Goal: Task Accomplishment & Management: Manage account settings

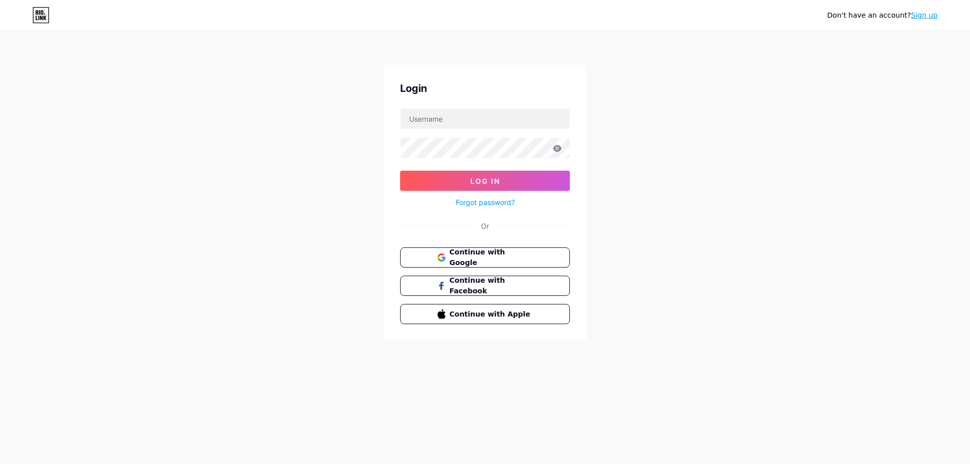
click at [521, 251] on button "Continue with Google" at bounding box center [485, 258] width 170 height 20
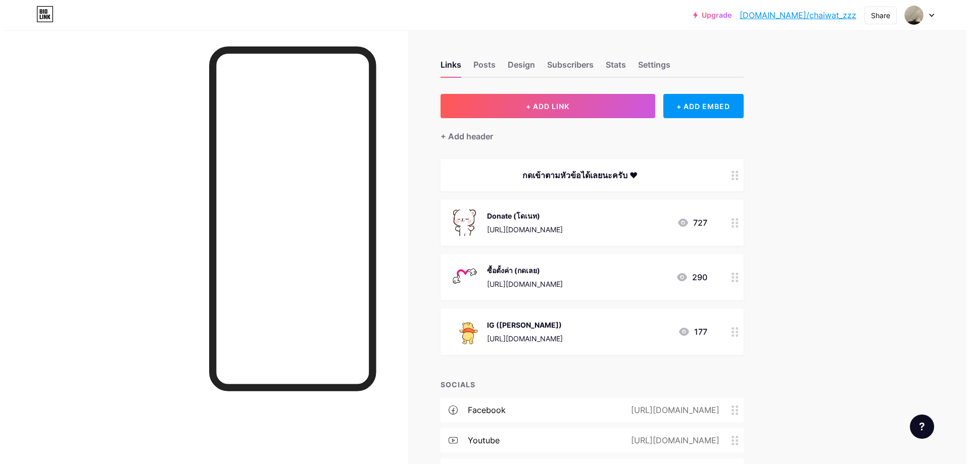
scroll to position [51, 0]
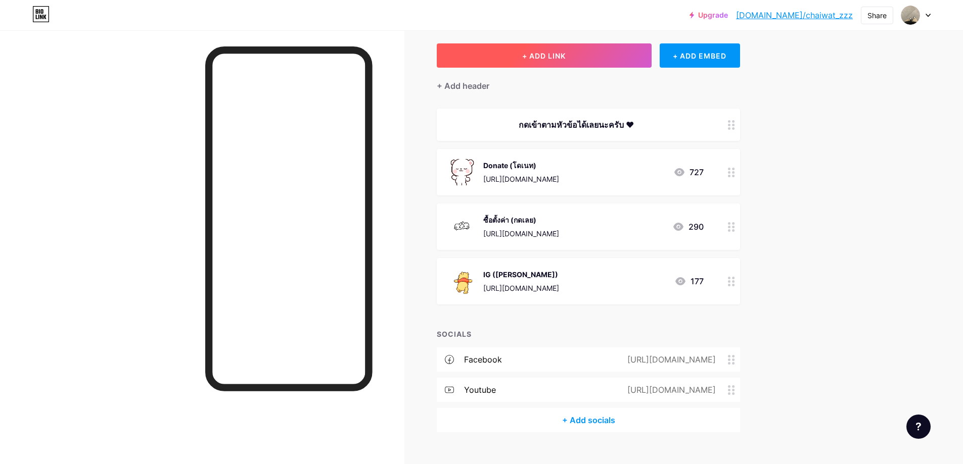
click at [577, 60] on button "+ ADD LINK" at bounding box center [544, 55] width 215 height 24
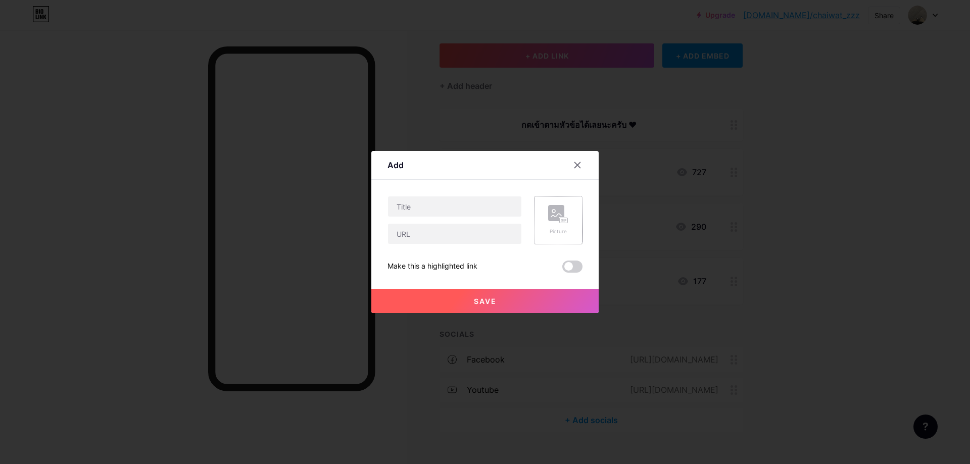
click at [540, 226] on div "Picture" at bounding box center [558, 220] width 49 height 49
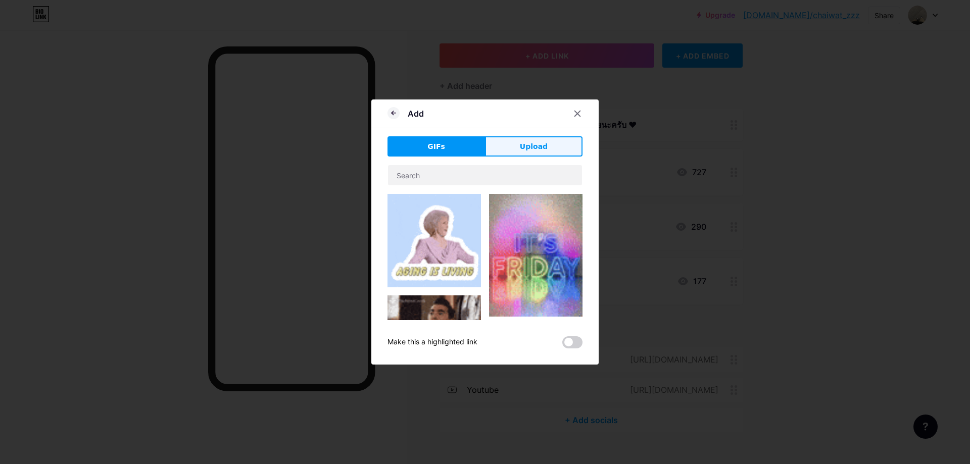
click at [531, 155] on button "Upload" at bounding box center [534, 146] width 98 height 20
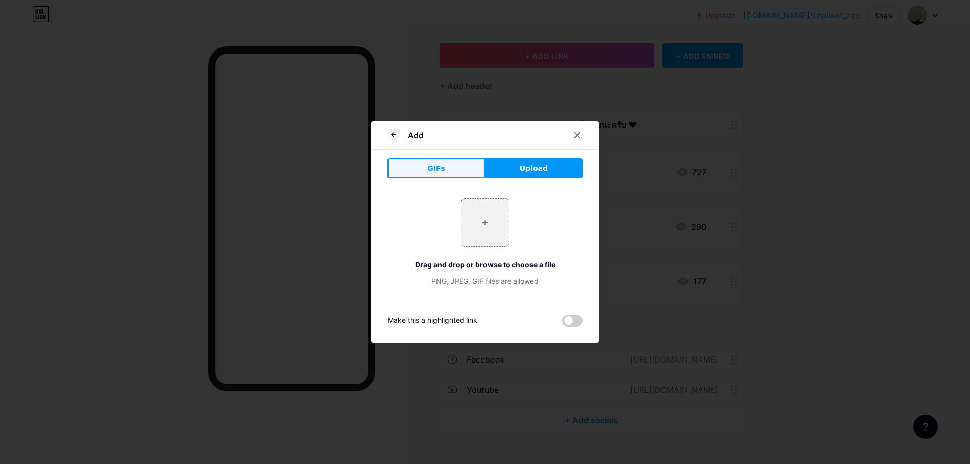
click at [445, 173] on button "GIFs" at bounding box center [437, 168] width 98 height 20
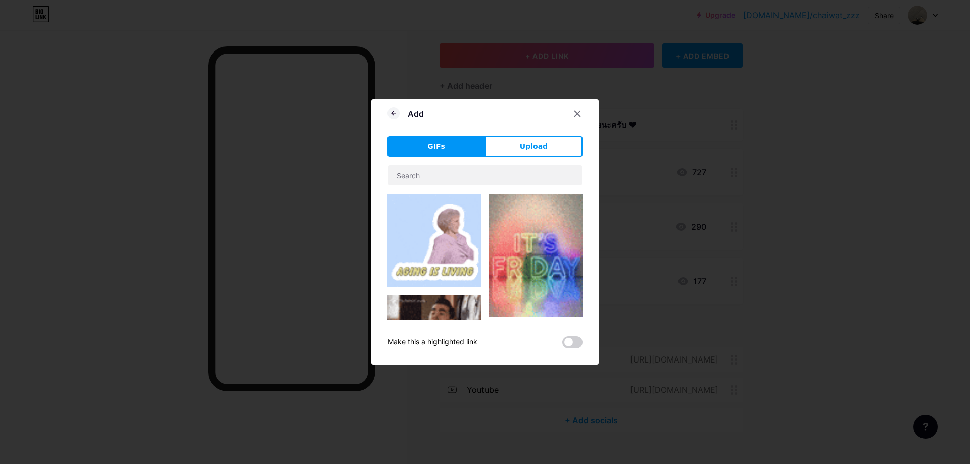
click at [450, 195] on img at bounding box center [435, 241] width 94 height 94
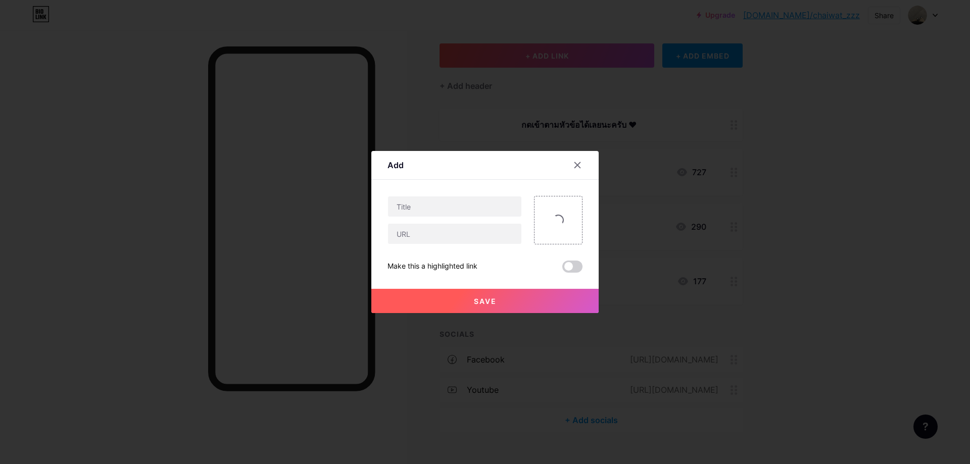
click at [461, 177] on div "Add" at bounding box center [484, 168] width 227 height 24
click at [567, 204] on img at bounding box center [558, 220] width 49 height 49
click at [582, 199] on circle at bounding box center [581, 197] width 11 height 11
click at [567, 213] on icon at bounding box center [558, 214] width 20 height 19
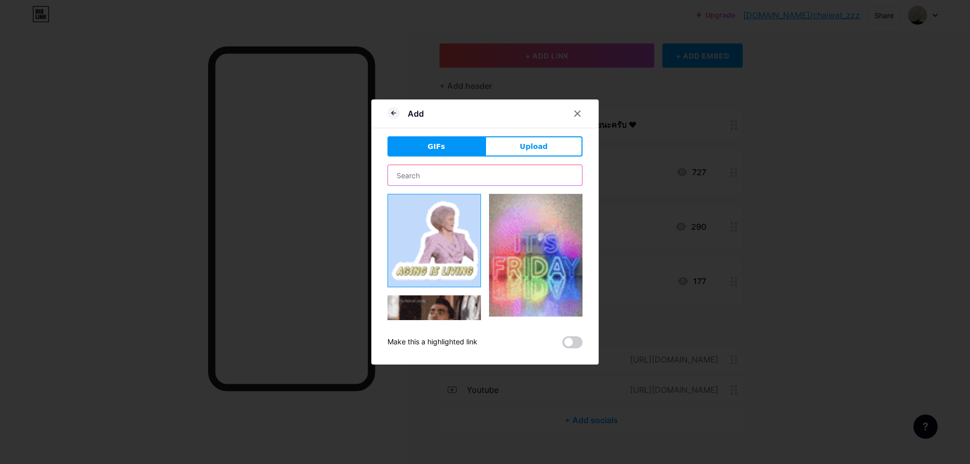
click at [446, 176] on input "text" at bounding box center [485, 175] width 194 height 20
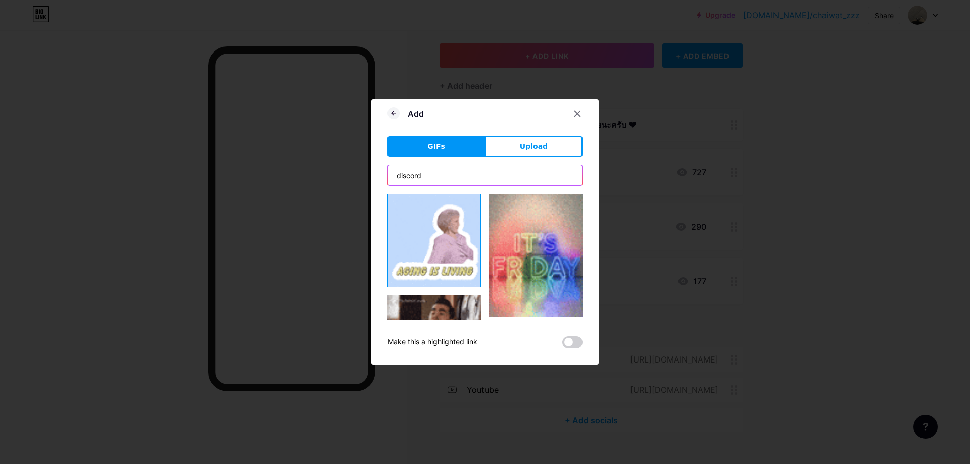
type input "discord"
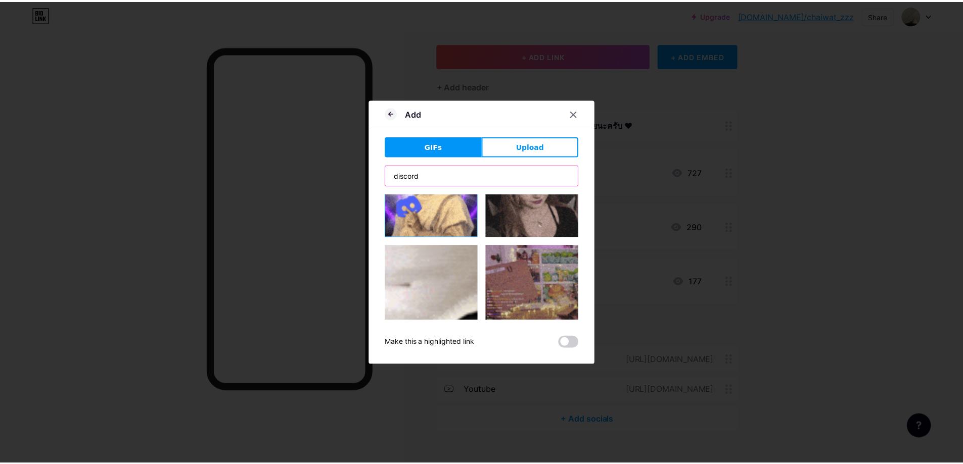
scroll to position [0, 0]
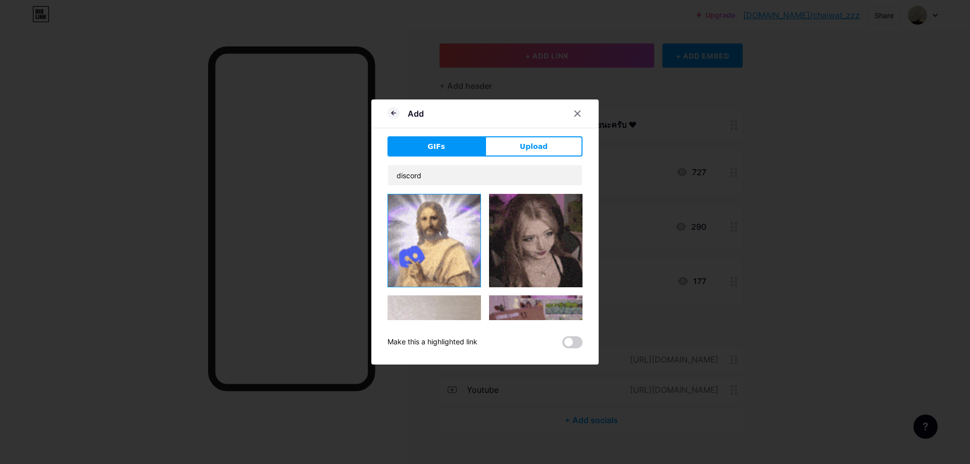
click at [450, 229] on img at bounding box center [434, 241] width 92 height 92
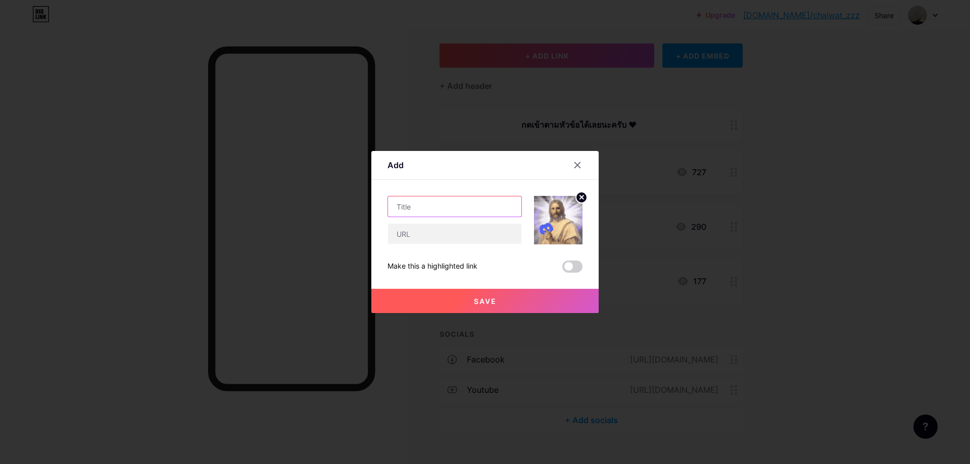
click at [453, 208] on input "text" at bounding box center [454, 207] width 133 height 20
type input "DISCORD"
click at [429, 245] on div "DISCORD Make this a highlighted link Save" at bounding box center [485, 234] width 195 height 77
click at [431, 241] on input "text" at bounding box center [454, 234] width 133 height 20
paste input "[URL][DOMAIN_NAME]"
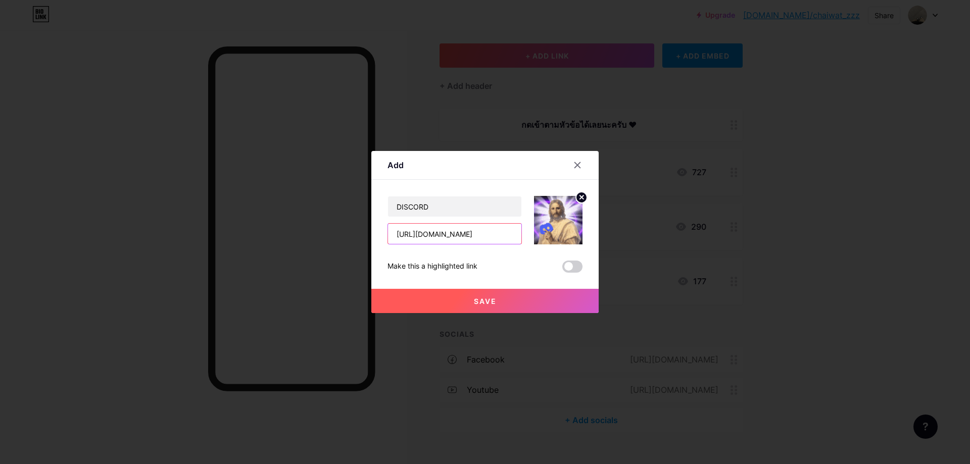
type input "[URL][DOMAIN_NAME]"
paste input "[URL][DOMAIN_NAME]"
type input "[URL][DOMAIN_NAME]"
click at [572, 269] on span at bounding box center [573, 267] width 20 height 12
click at [563, 269] on input "checkbox" at bounding box center [563, 269] width 0 height 0
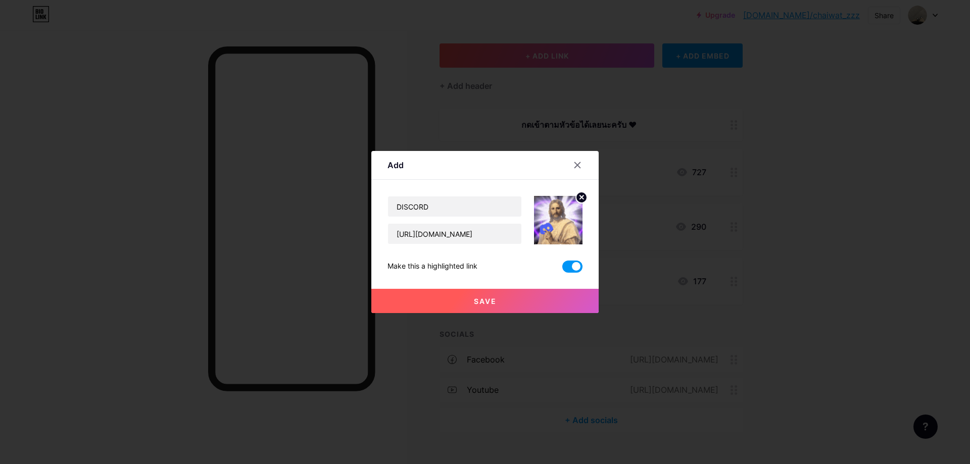
click at [541, 296] on button "Save" at bounding box center [484, 301] width 227 height 24
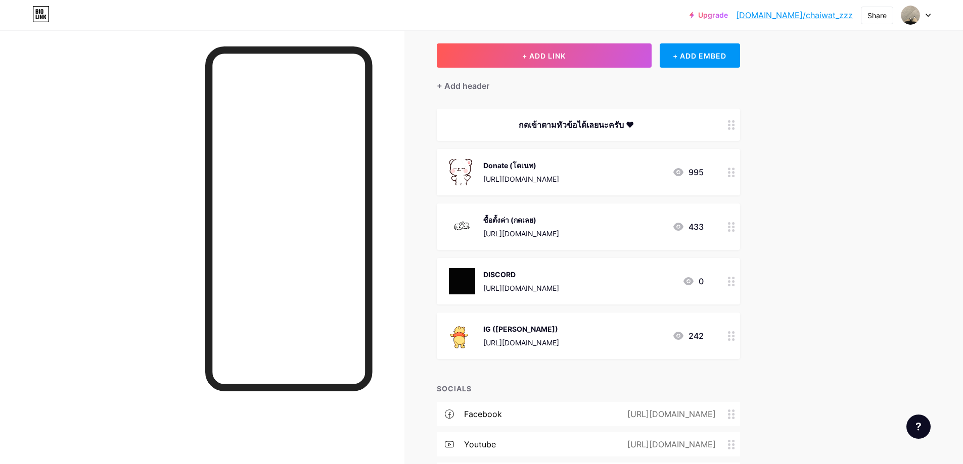
drag, startPoint x: 541, startPoint y: 276, endPoint x: 551, endPoint y: 322, distance: 46.7
click at [546, 338] on span "กดเข้าตามหัวข้อได้เลยนะครับ ❤ Donate (โดเนท) [URL][DOMAIN_NAME] 995 ซื้อตั้งค่า…" at bounding box center [588, 234] width 303 height 251
click at [797, 305] on div "Upgrade [DOMAIN_NAME]/chaiwa... [DOMAIN_NAME]/chaiwat_zzz Share Switch accounts…" at bounding box center [481, 243] width 963 height 588
click at [782, 311] on div "Links Posts Design Subscribers Stats Settings + ADD LINK + ADD EMBED + Add head…" at bounding box center [391, 259] width 782 height 558
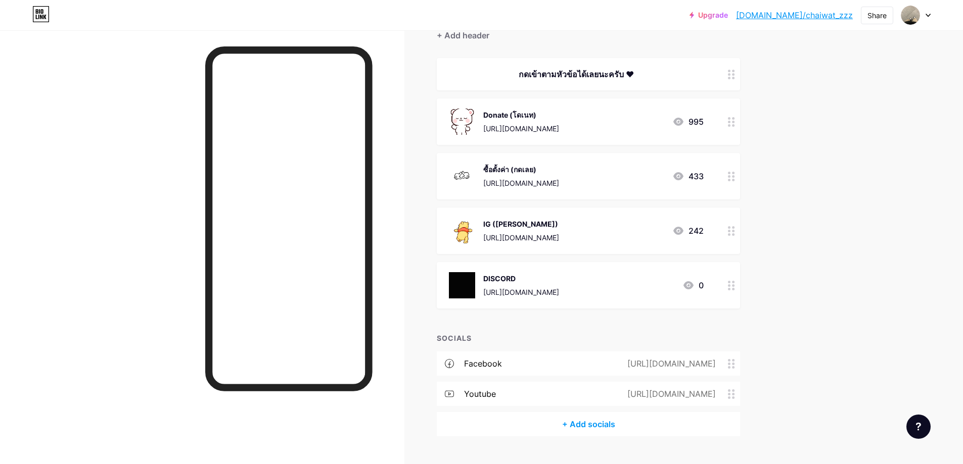
click at [735, 288] on icon at bounding box center [731, 286] width 7 height 10
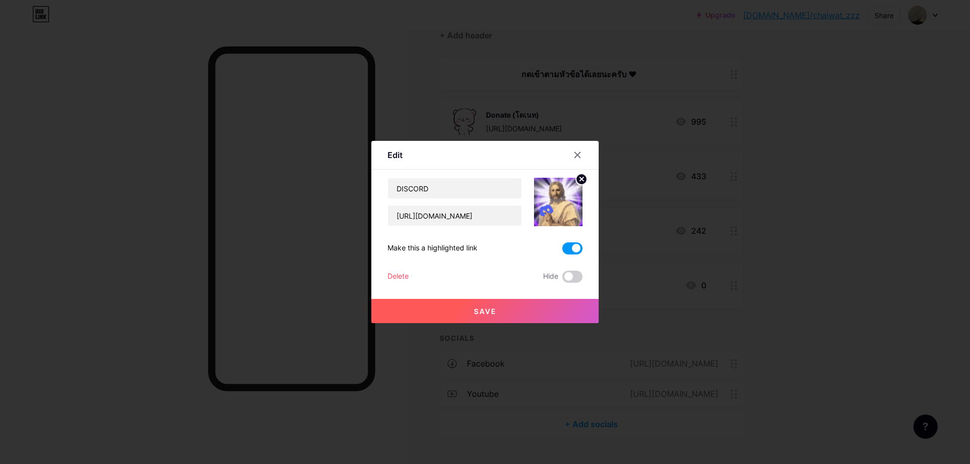
click at [575, 250] on span at bounding box center [573, 249] width 20 height 12
click at [563, 251] on input "checkbox" at bounding box center [563, 251] width 0 height 0
click at [566, 309] on button "Save" at bounding box center [484, 311] width 227 height 24
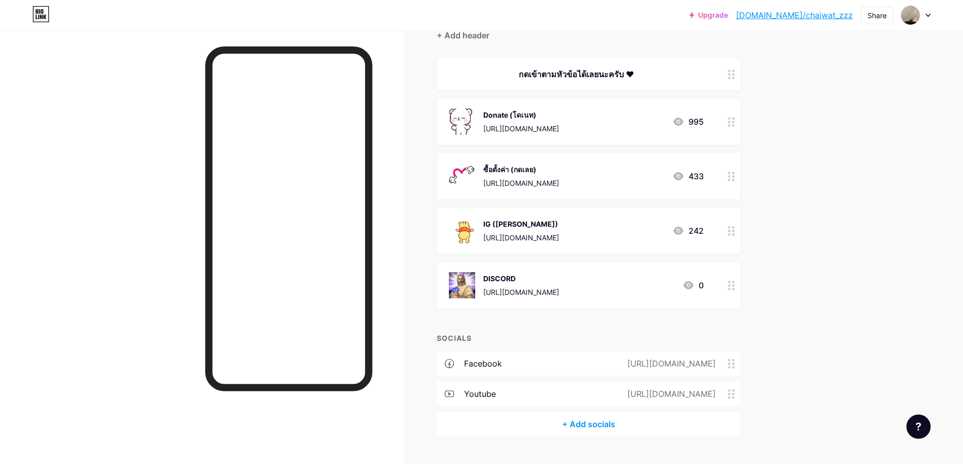
click at [730, 125] on circle at bounding box center [729, 125] width 3 height 3
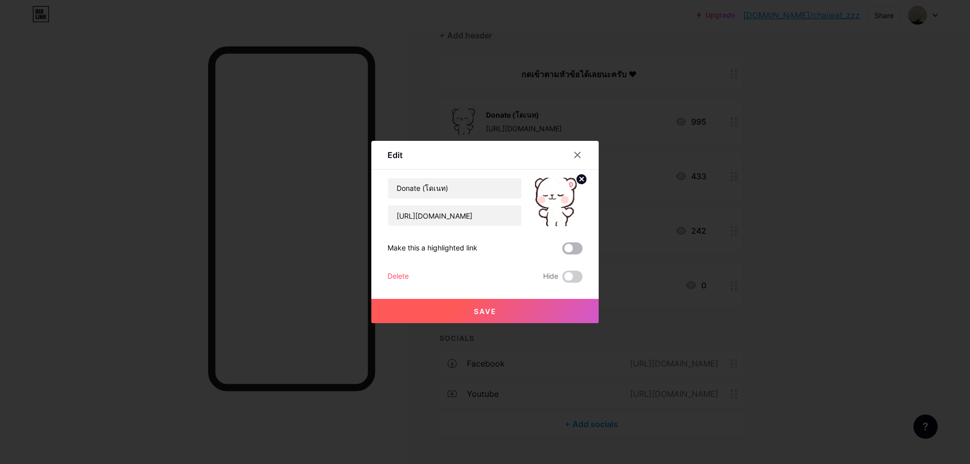
click at [569, 251] on span at bounding box center [573, 249] width 20 height 12
click at [563, 251] on input "checkbox" at bounding box center [563, 251] width 0 height 0
click at [570, 306] on button "Save" at bounding box center [484, 311] width 227 height 24
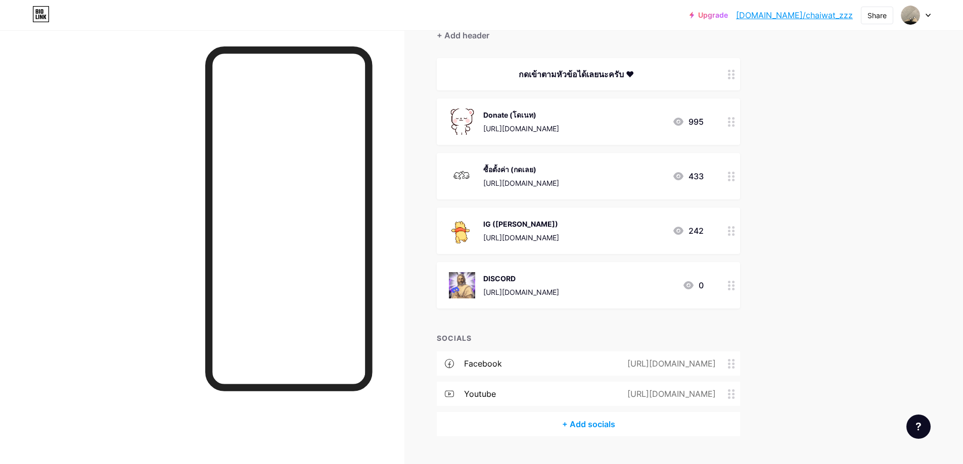
click at [734, 175] on icon at bounding box center [731, 177] width 7 height 10
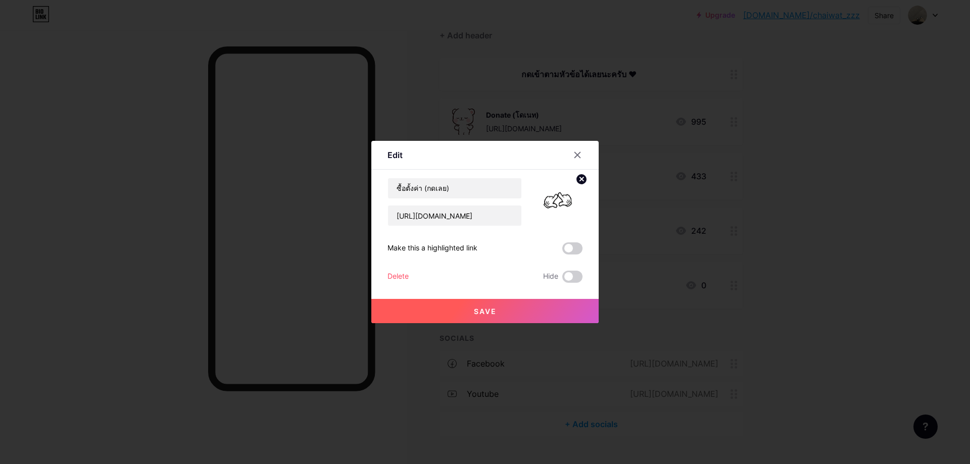
click at [402, 277] on div "Delete" at bounding box center [398, 277] width 21 height 12
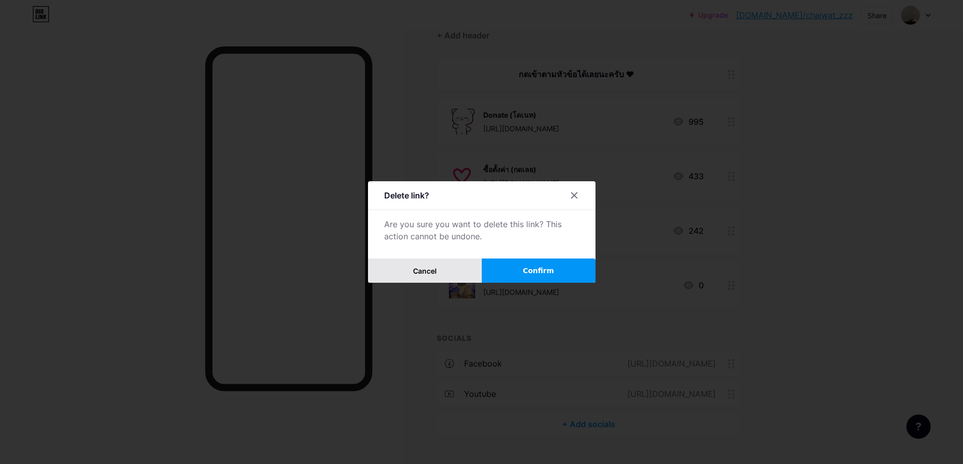
click at [435, 274] on span "Cancel" at bounding box center [425, 271] width 24 height 9
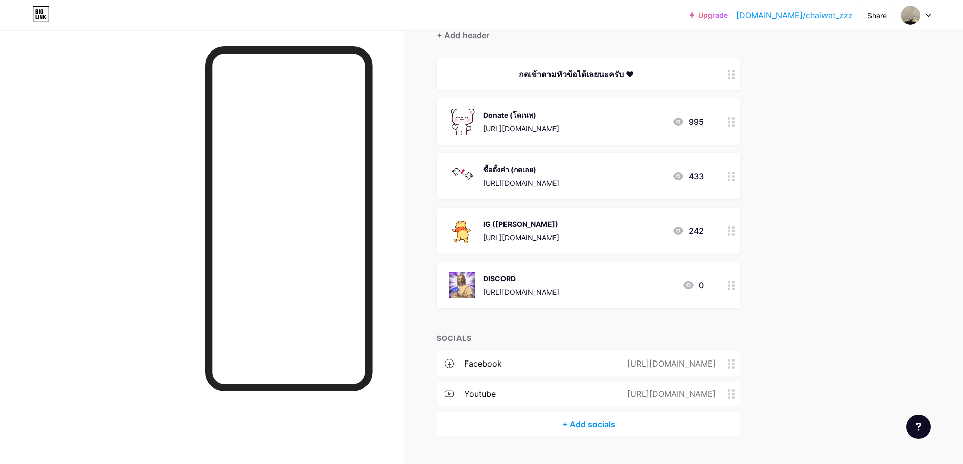
click at [735, 177] on icon at bounding box center [731, 177] width 7 height 10
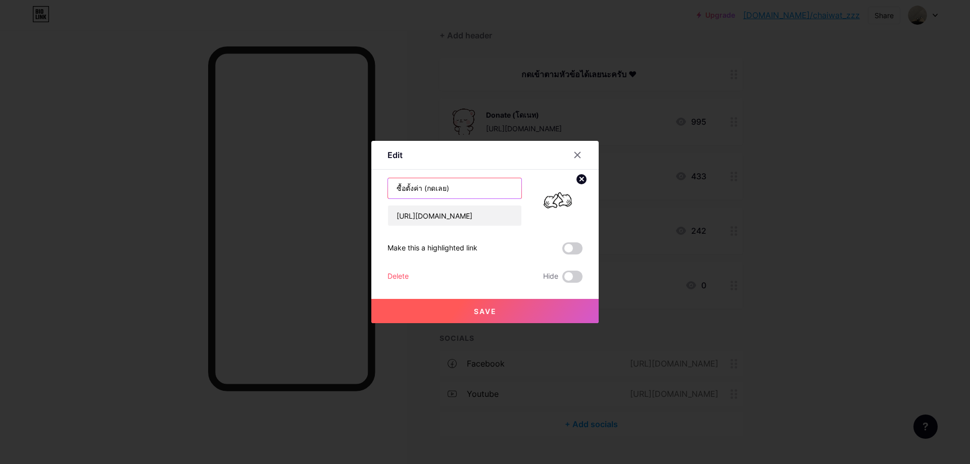
drag, startPoint x: 403, startPoint y: 186, endPoint x: 331, endPoint y: 181, distance: 72.5
click at [349, 183] on div "Edit Content YouTube Play YouTube video without leaving your page. ADD Vimeo Pl…" at bounding box center [485, 232] width 970 height 464
type input "บ"
type input "เฟสบุ๊ค"
click at [477, 306] on button "Save" at bounding box center [484, 311] width 227 height 24
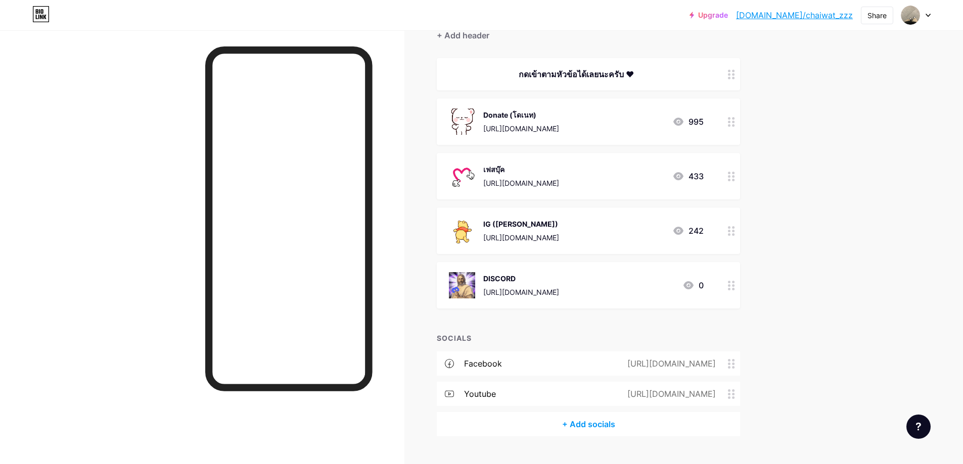
scroll to position [123, 0]
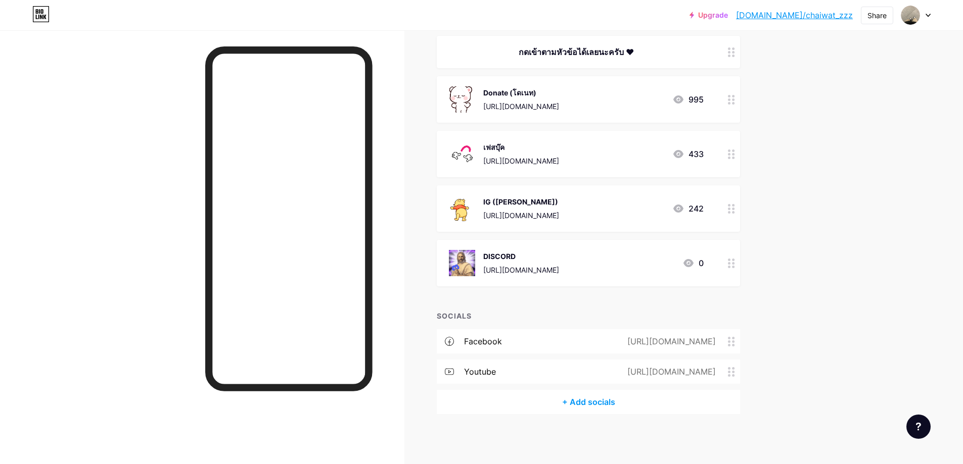
click at [656, 158] on div "เฟสบุ๊ค [URL][DOMAIN_NAME] 433" at bounding box center [576, 154] width 255 height 26
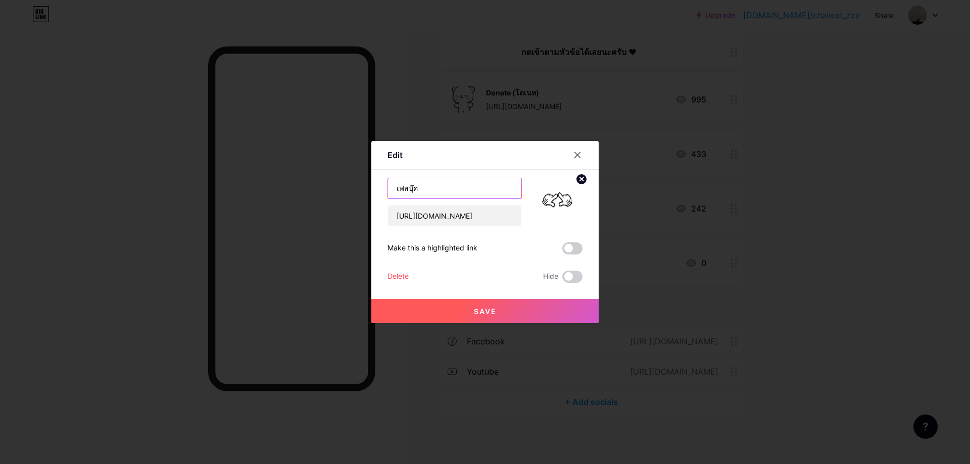
click at [398, 190] on input "เฟสบุ๊ค" at bounding box center [454, 188] width 133 height 20
type input "เฟสบุ๊ค (facebook)"
click at [527, 305] on button "Save" at bounding box center [484, 311] width 227 height 24
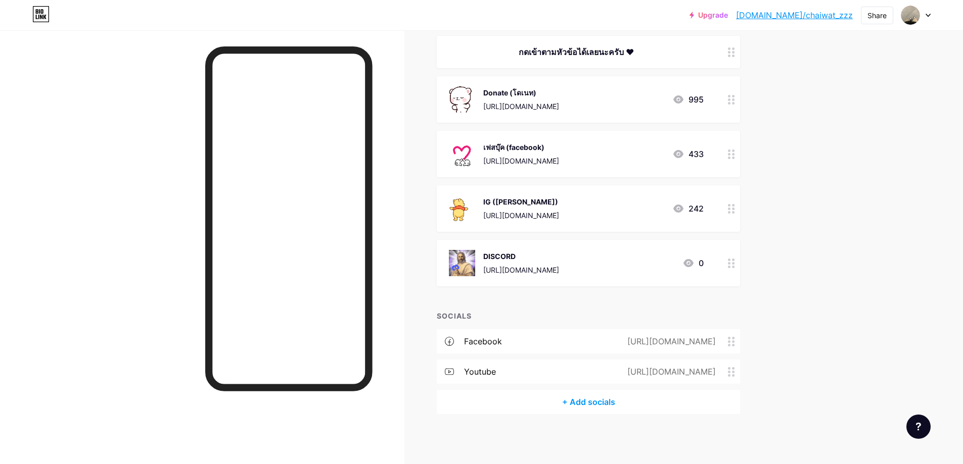
scroll to position [0, 0]
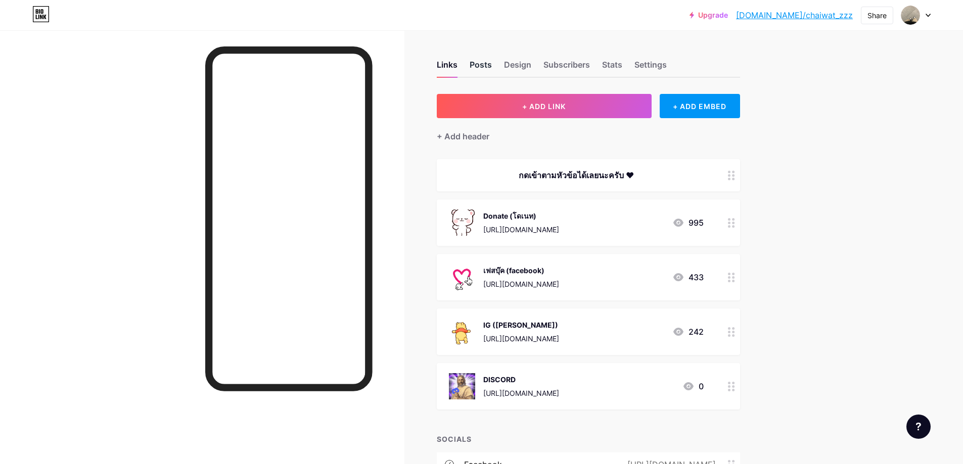
click at [491, 67] on div "Posts" at bounding box center [481, 68] width 22 height 18
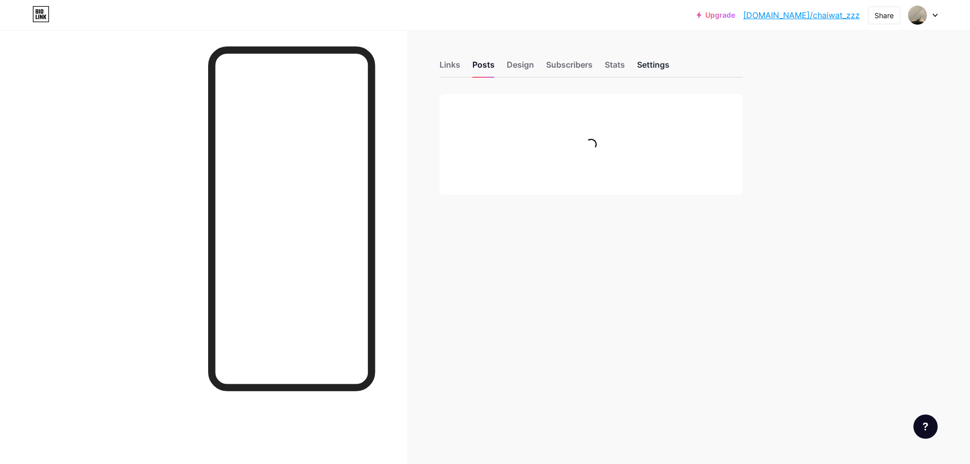
click at [654, 69] on div "Settings" at bounding box center [653, 68] width 32 height 18
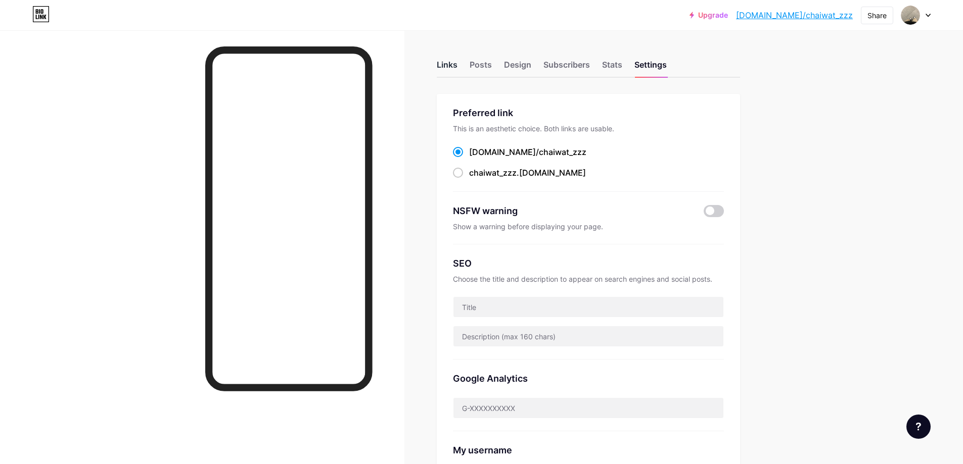
click at [449, 66] on div "Links" at bounding box center [447, 68] width 21 height 18
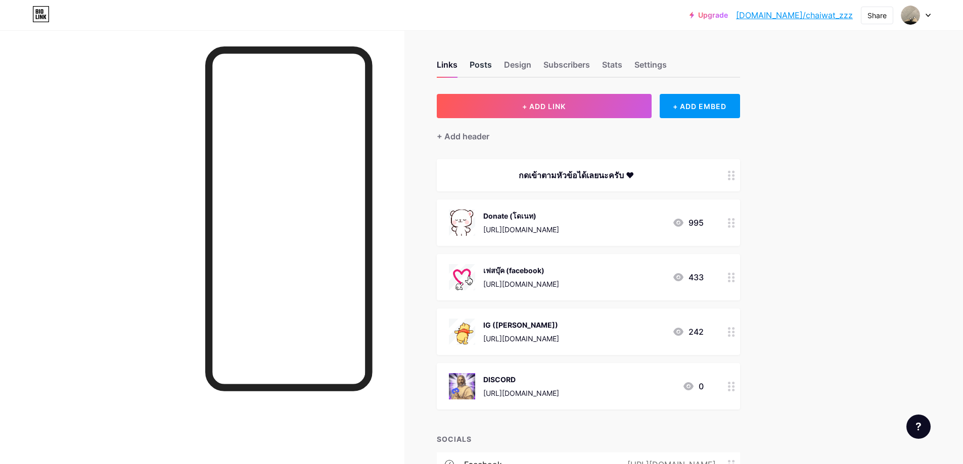
click at [485, 68] on div "Posts" at bounding box center [481, 68] width 22 height 18
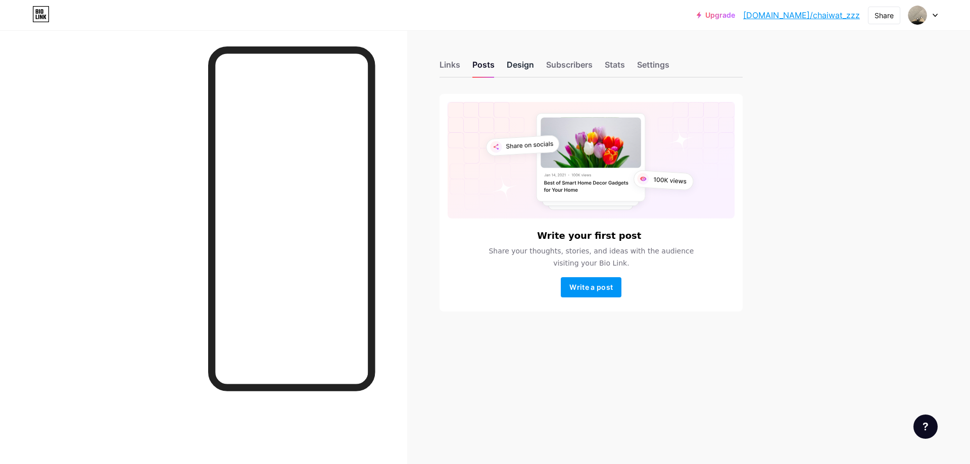
click at [508, 67] on div "Design" at bounding box center [520, 68] width 27 height 18
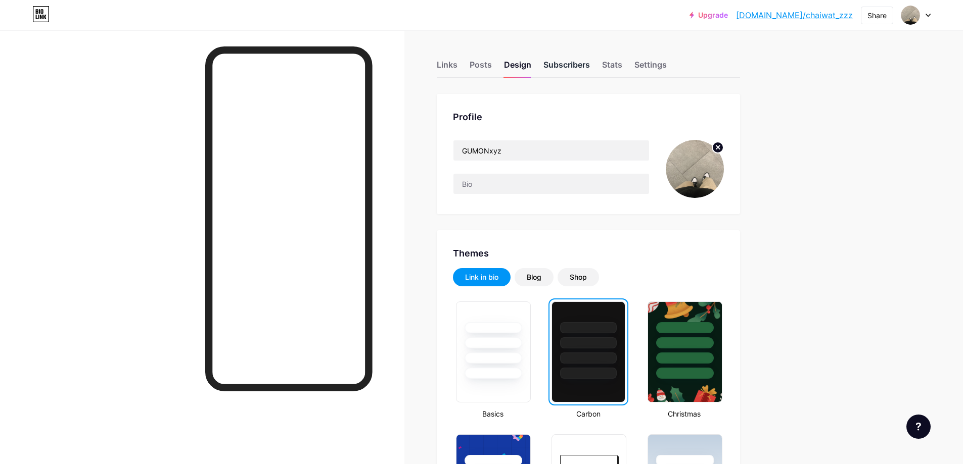
click at [553, 65] on div "Subscribers" at bounding box center [566, 68] width 47 height 18
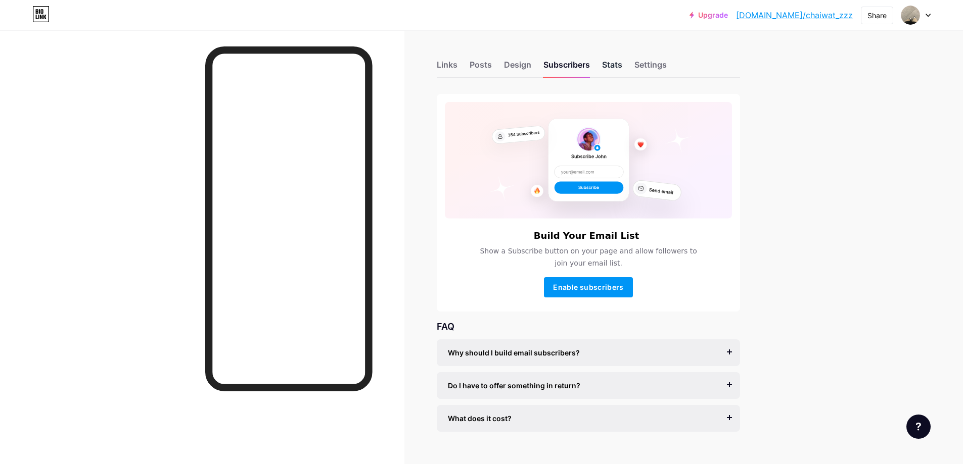
click at [608, 66] on div "Stats" at bounding box center [612, 68] width 20 height 18
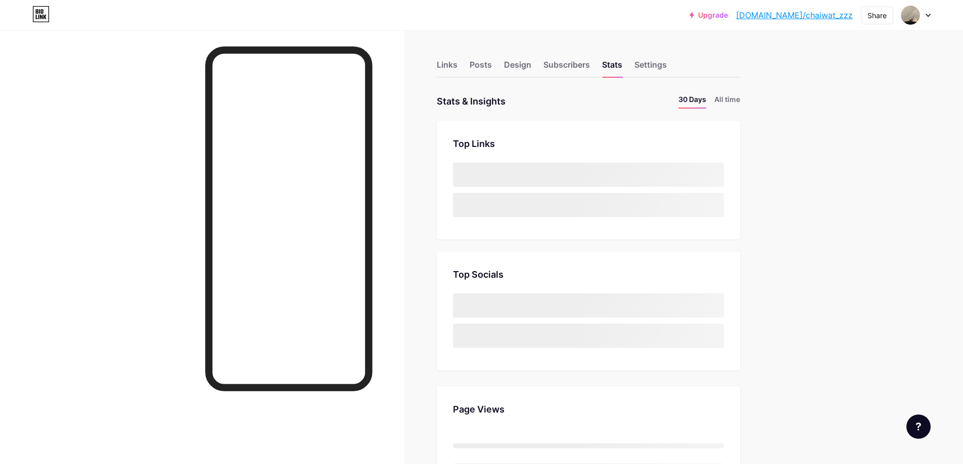
click at [633, 66] on div "Links Posts Design Subscribers Stats Settings" at bounding box center [588, 59] width 303 height 35
click at [642, 64] on div "Settings" at bounding box center [650, 68] width 32 height 18
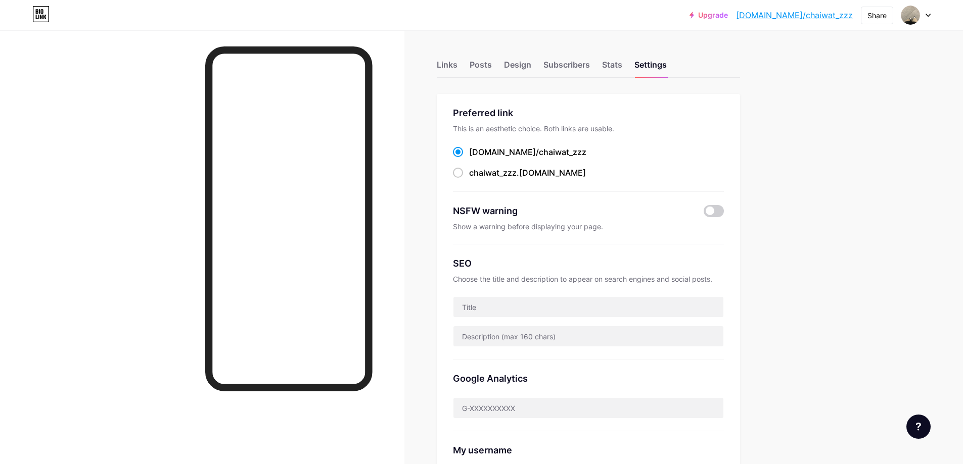
drag, startPoint x: 551, startPoint y: 153, endPoint x: 546, endPoint y: 156, distance: 5.9
click at [551, 153] on div "[DOMAIN_NAME]/ chaiwat_zzz" at bounding box center [588, 152] width 271 height 13
click at [544, 158] on div "[DOMAIN_NAME]/ chaiwat_zzz" at bounding box center [527, 152] width 117 height 12
click at [476, 158] on input "[DOMAIN_NAME]/ chaiwat_zzz" at bounding box center [472, 161] width 7 height 7
drag, startPoint x: 552, startPoint y: 154, endPoint x: 475, endPoint y: 156, distance: 77.4
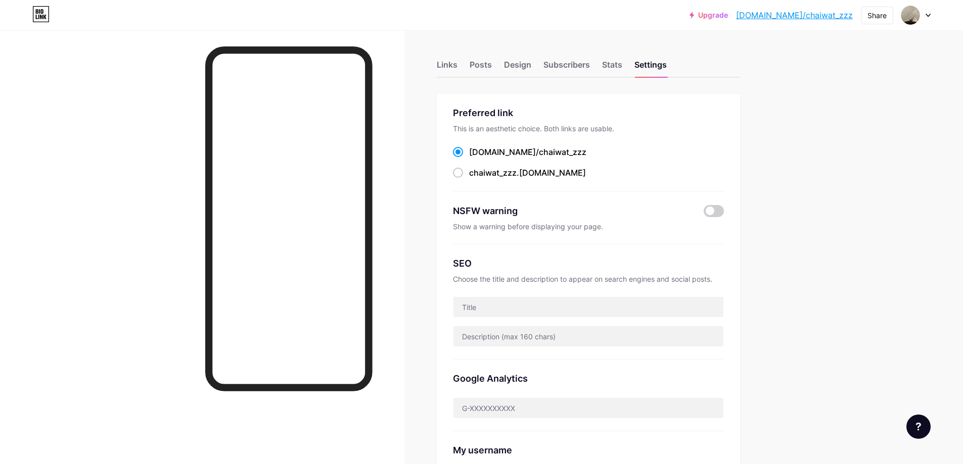
click at [475, 156] on div "[DOMAIN_NAME]/ chaiwat_zzz" at bounding box center [588, 152] width 271 height 13
copy label "[DOMAIN_NAME]/ chaiwat_zzz"
